Goal: Information Seeking & Learning: Compare options

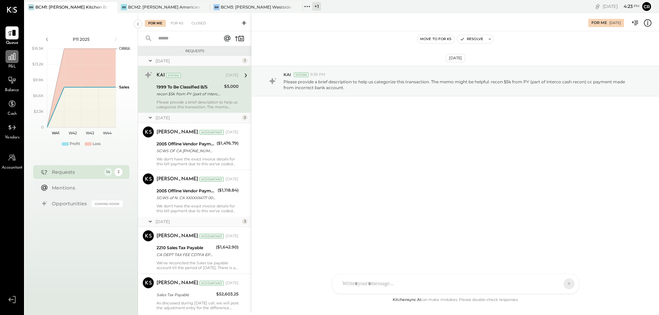
click at [14, 58] on icon at bounding box center [12, 56] width 9 height 9
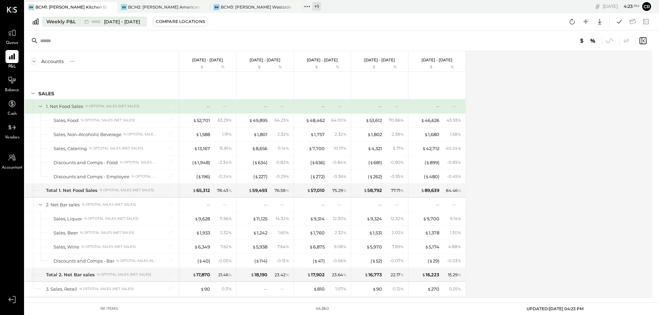
click at [56, 22] on div "Weekly P&L" at bounding box center [61, 21] width 30 height 7
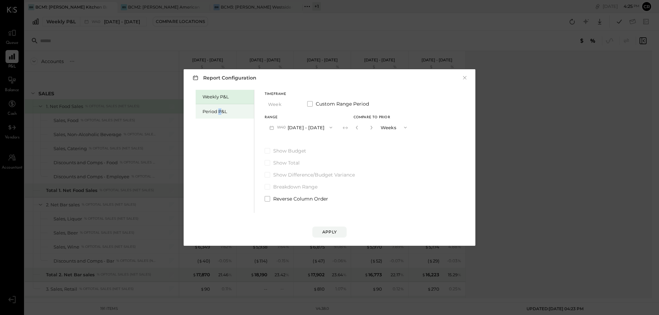
click at [220, 114] on div "Period P&L" at bounding box center [226, 111] width 48 height 7
click at [269, 151] on span at bounding box center [267, 150] width 5 height 5
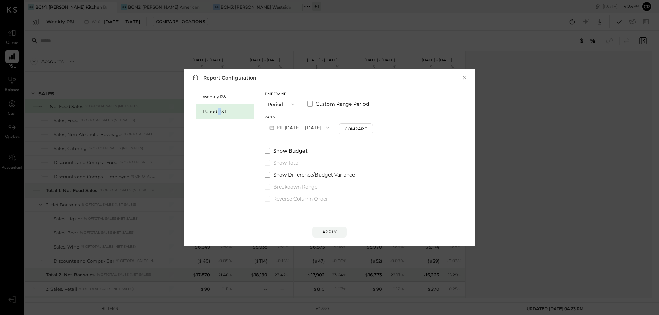
click at [330, 127] on icon "button" at bounding box center [327, 127] width 5 height 5
click at [327, 142] on div "P10 [DATE] - [DATE]" at bounding box center [304, 143] width 78 height 14
click at [333, 232] on div "Apply" at bounding box center [329, 232] width 14 height 6
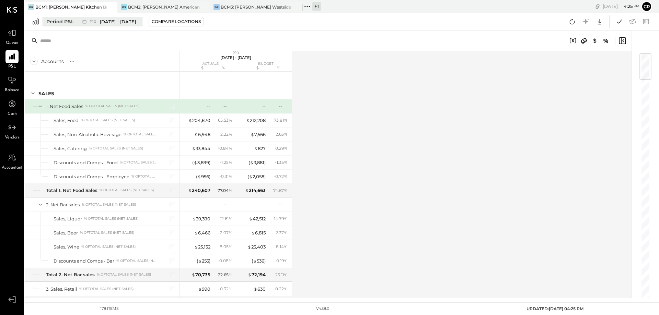
click at [130, 22] on span "[DATE] - [DATE]" at bounding box center [118, 22] width 36 height 7
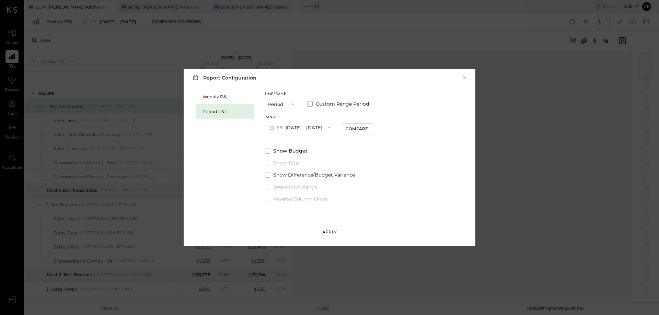
click at [326, 230] on div "Apply" at bounding box center [329, 232] width 14 height 6
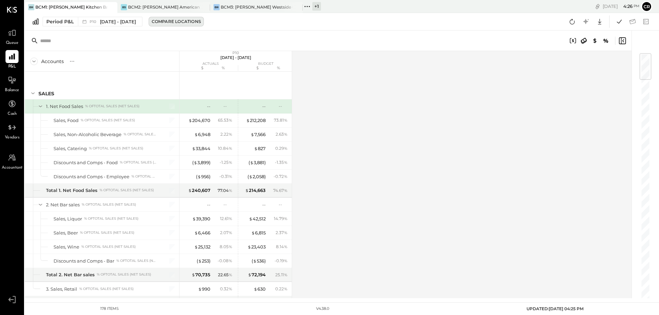
click at [197, 21] on div "Compare Locations" at bounding box center [176, 22] width 49 height 6
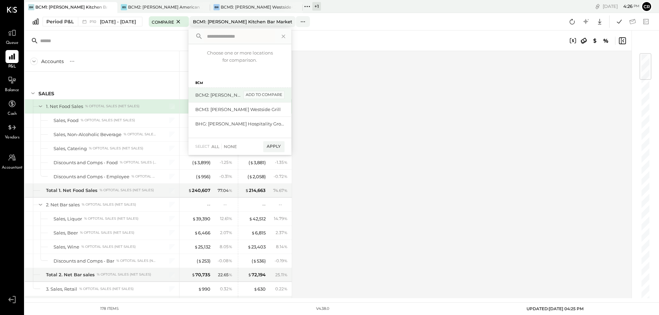
click at [263, 98] on div "add to compare" at bounding box center [263, 95] width 41 height 8
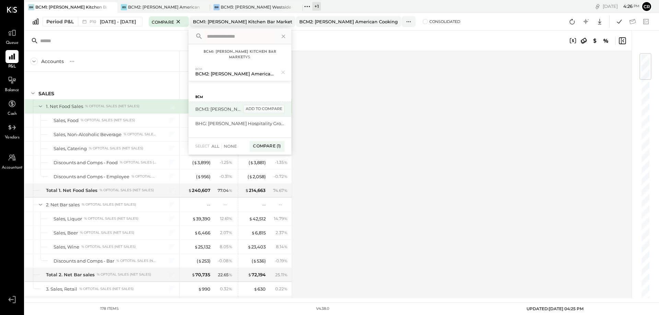
click at [270, 108] on div "add to compare" at bounding box center [263, 109] width 41 height 8
click at [267, 147] on div "Compare (2)" at bounding box center [266, 149] width 36 height 11
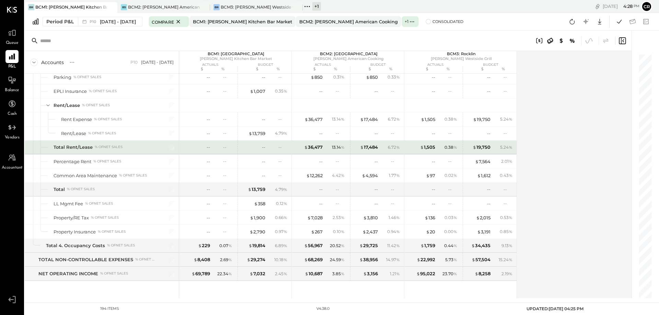
scroll to position [2162, 0]
